Goal: Share content

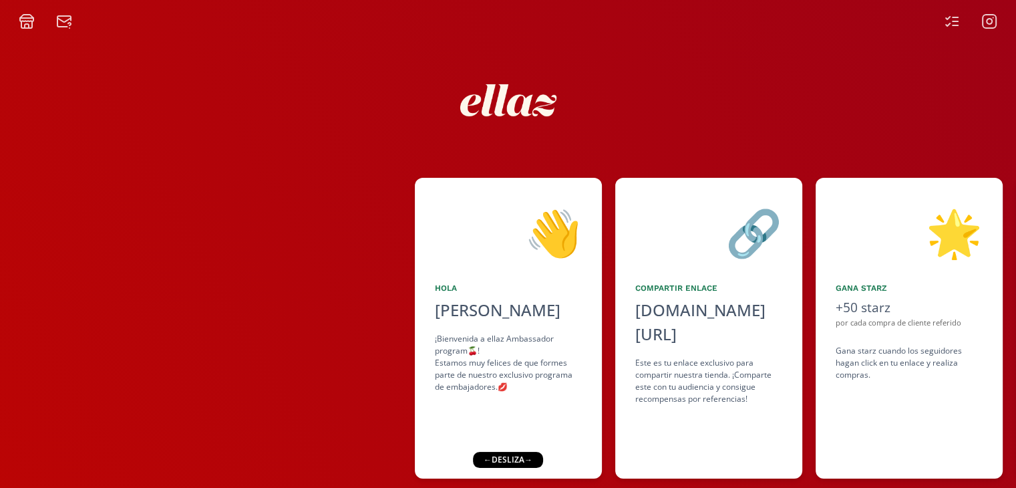
click at [925, 111] on div "👋 Hola [PERSON_NAME] ¡Bienvenida a ellaz Ambassador program🍒! Estamos muy felic…" at bounding box center [508, 273] width 1016 height 489
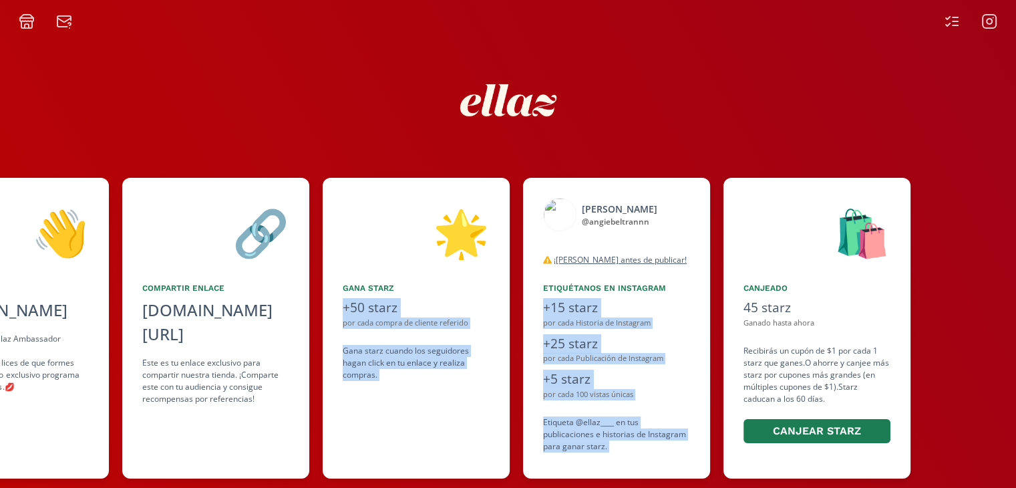
scroll to position [0, 815]
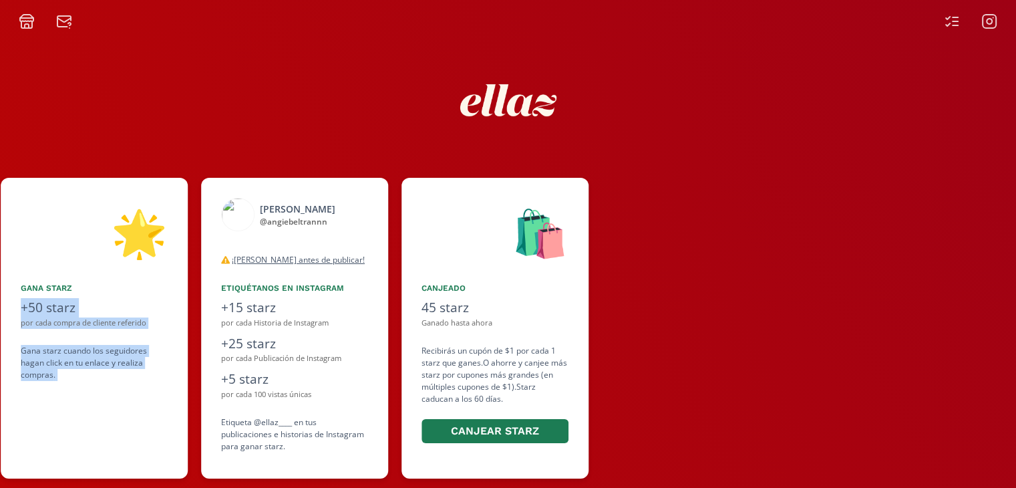
drag, startPoint x: 903, startPoint y: 270, endPoint x: 228, endPoint y: 282, distance: 674.9
click at [228, 282] on div "👋 Hola [PERSON_NAME] ¡Bienvenida a ellaz Ambassador program🍒! Estamos muy felic…" at bounding box center [508, 328] width 1016 height 314
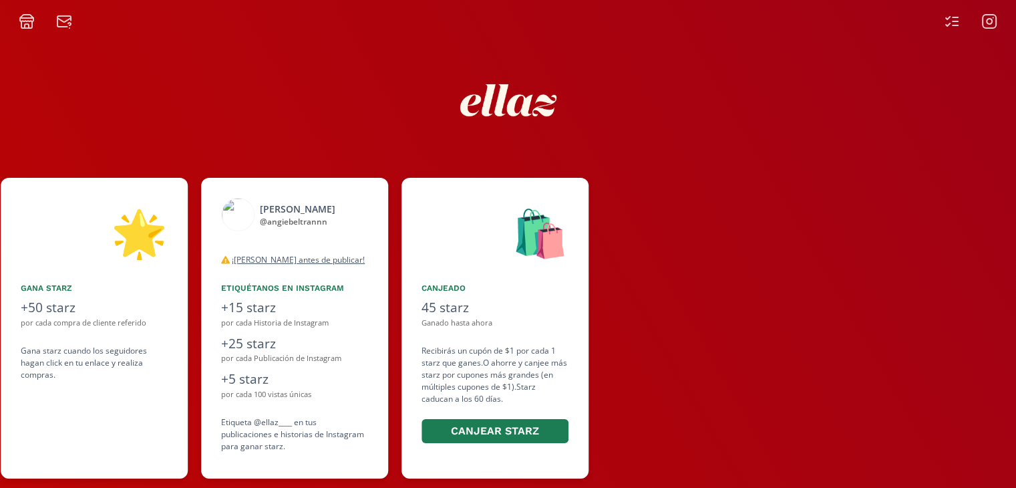
click at [615, 326] on div at bounding box center [809, 328] width 415 height 301
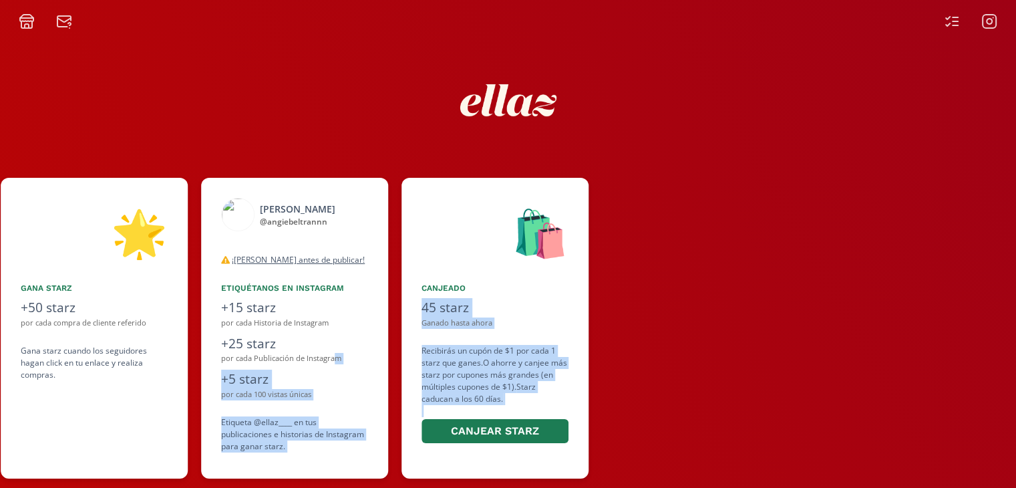
drag, startPoint x: 334, startPoint y: 353, endPoint x: 820, endPoint y: 408, distance: 488.9
click at [820, 408] on div "👋 Hola [PERSON_NAME] ¡Bienvenida a ellaz Ambassador program🍒! Estamos muy felic…" at bounding box center [508, 328] width 1016 height 314
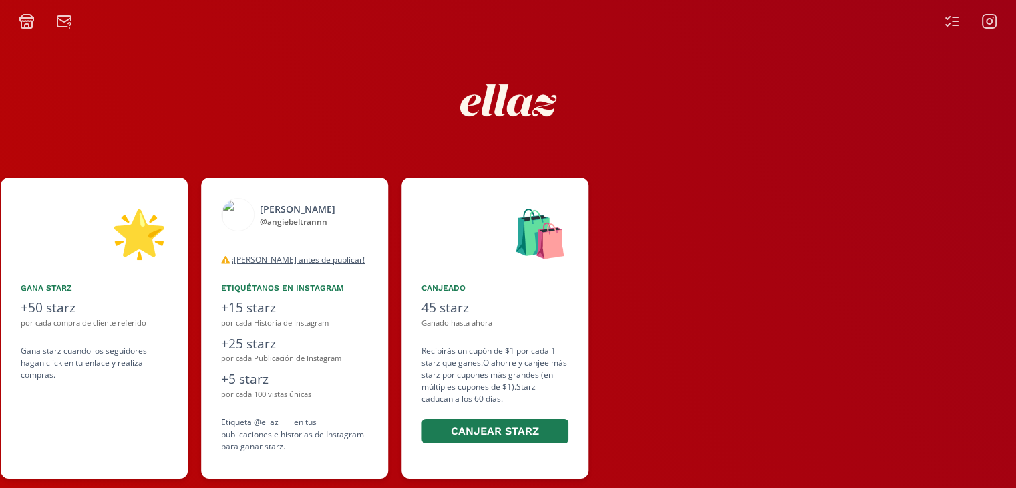
scroll to position [0, 0]
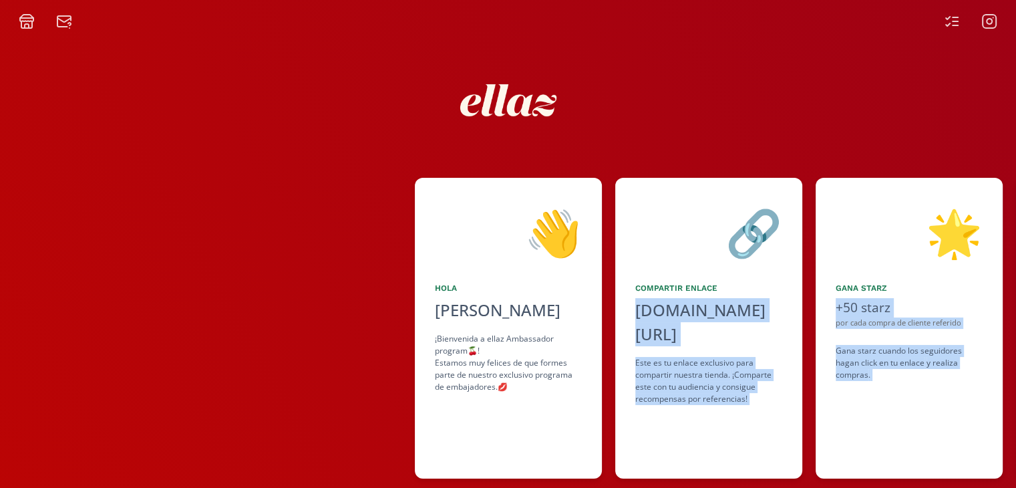
drag, startPoint x: 281, startPoint y: 177, endPoint x: 644, endPoint y: 222, distance: 366.3
click at [644, 222] on div "👋 Hola [PERSON_NAME] ¡Bienvenida a ellaz Ambassador program🍒! Estamos muy felic…" at bounding box center [508, 328] width 1016 height 314
click at [519, 73] on img at bounding box center [508, 100] width 120 height 120
